Goal: Check status: Check status

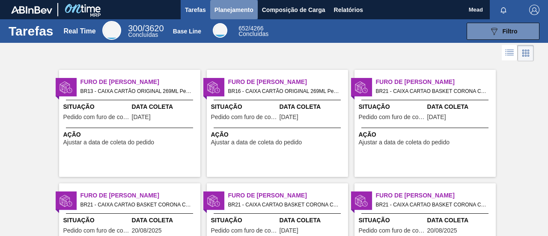
click at [221, 15] on button "Planejamento" at bounding box center [234, 9] width 48 height 19
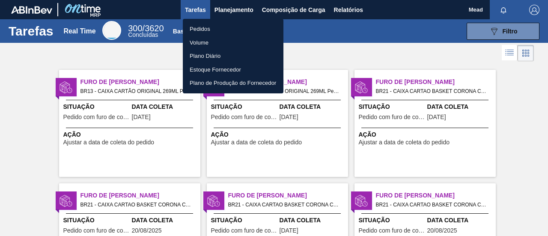
click at [205, 32] on li "Pedidos" at bounding box center [233, 29] width 101 height 14
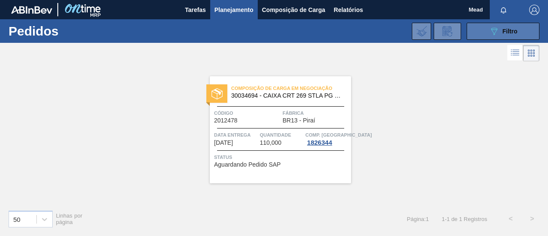
click at [507, 32] on span "Filtro" at bounding box center [510, 31] width 15 height 7
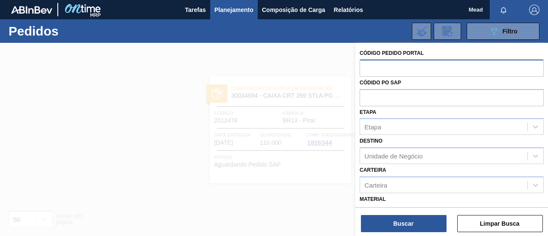
click at [370, 72] on input "text" at bounding box center [452, 68] width 184 height 16
click at [402, 69] on input "201" at bounding box center [452, 68] width 184 height 16
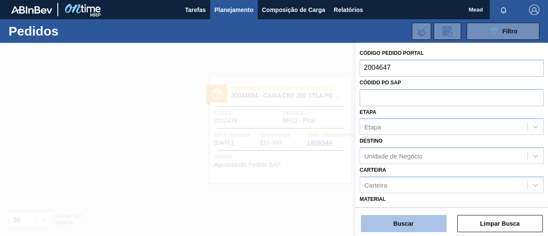
type input "2004647"
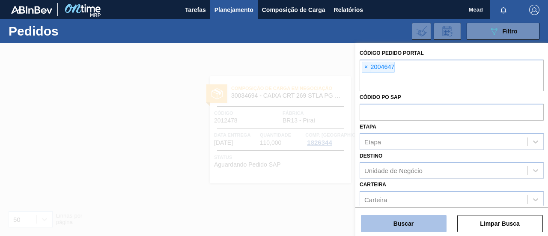
click at [380, 224] on button "Buscar" at bounding box center [404, 223] width 86 height 17
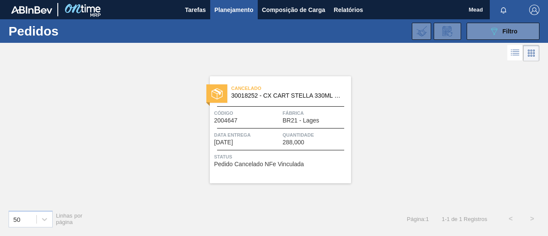
click at [277, 126] on div "Cancelado 30018252 - CX CART STELLA 330ML C6 429 298G Código 2004647 Fábrica BR…" at bounding box center [280, 129] width 141 height 107
